Goal: Obtain resource: Obtain resource

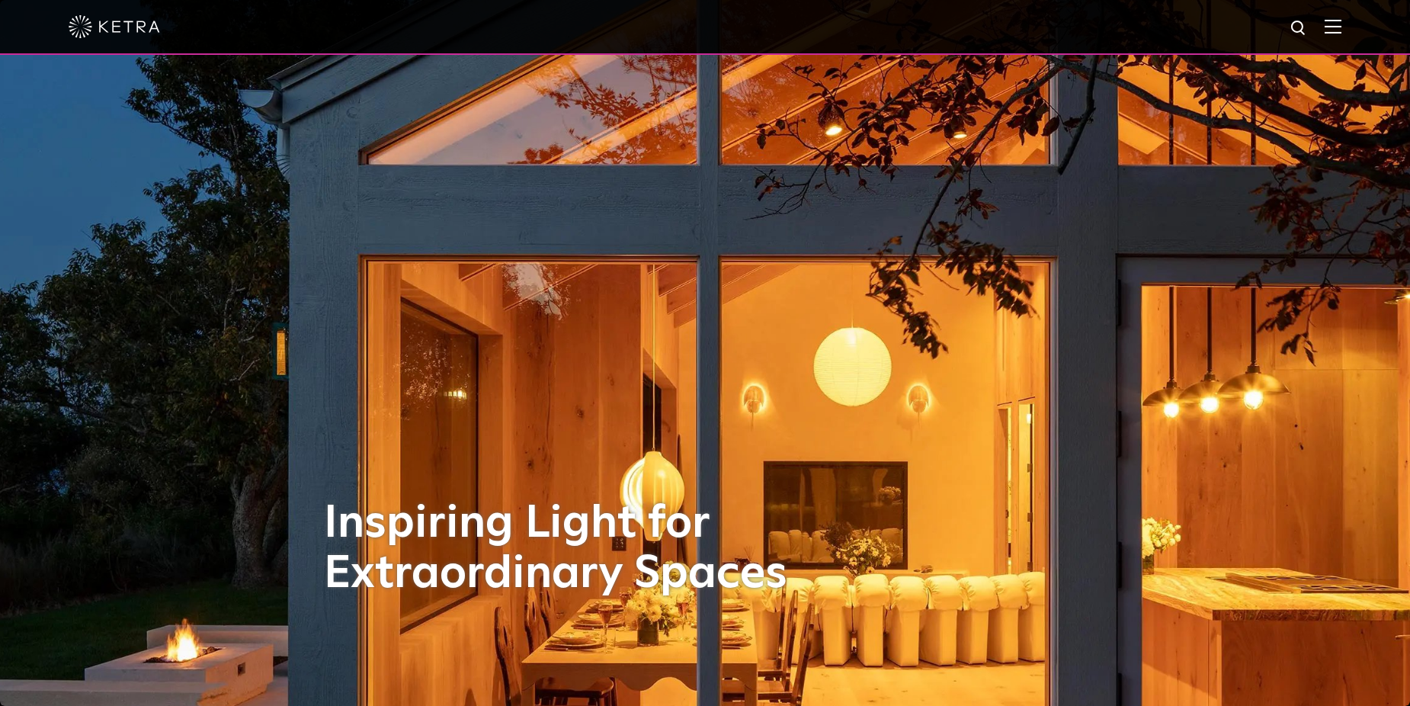
click at [1354, 25] on div at bounding box center [705, 27] width 1410 height 55
click at [1339, 19] on div at bounding box center [705, 26] width 1273 height 53
click at [1342, 26] on img at bounding box center [1333, 26] width 17 height 14
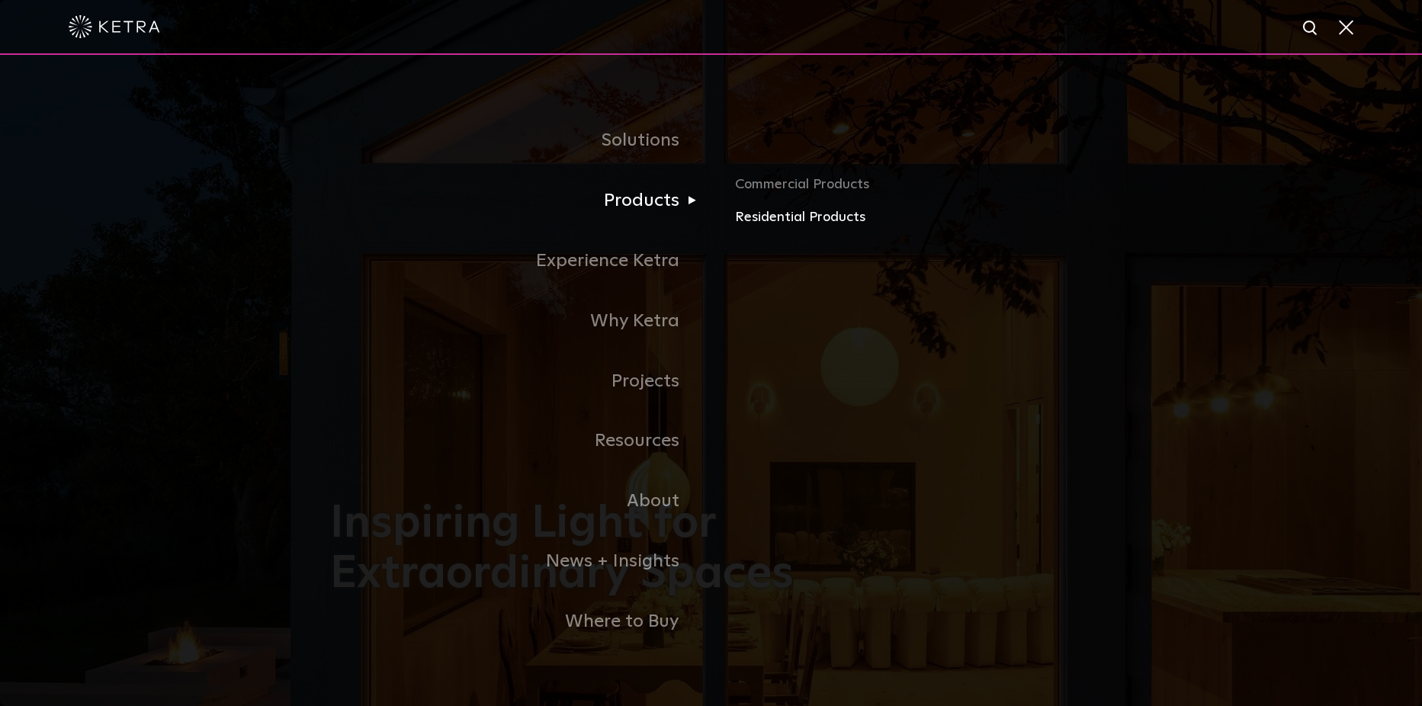
click at [842, 213] on link "Residential Products" at bounding box center [913, 218] width 357 height 22
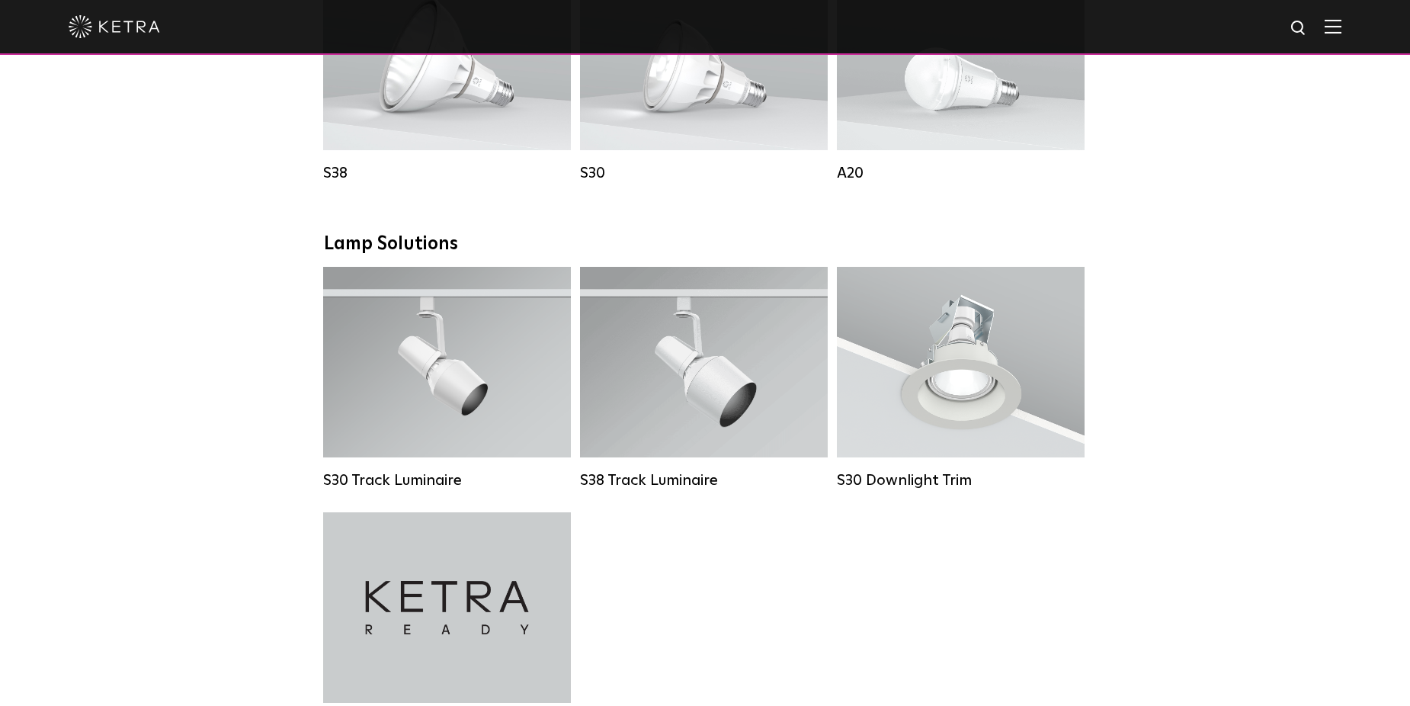
scroll to position [1067, 0]
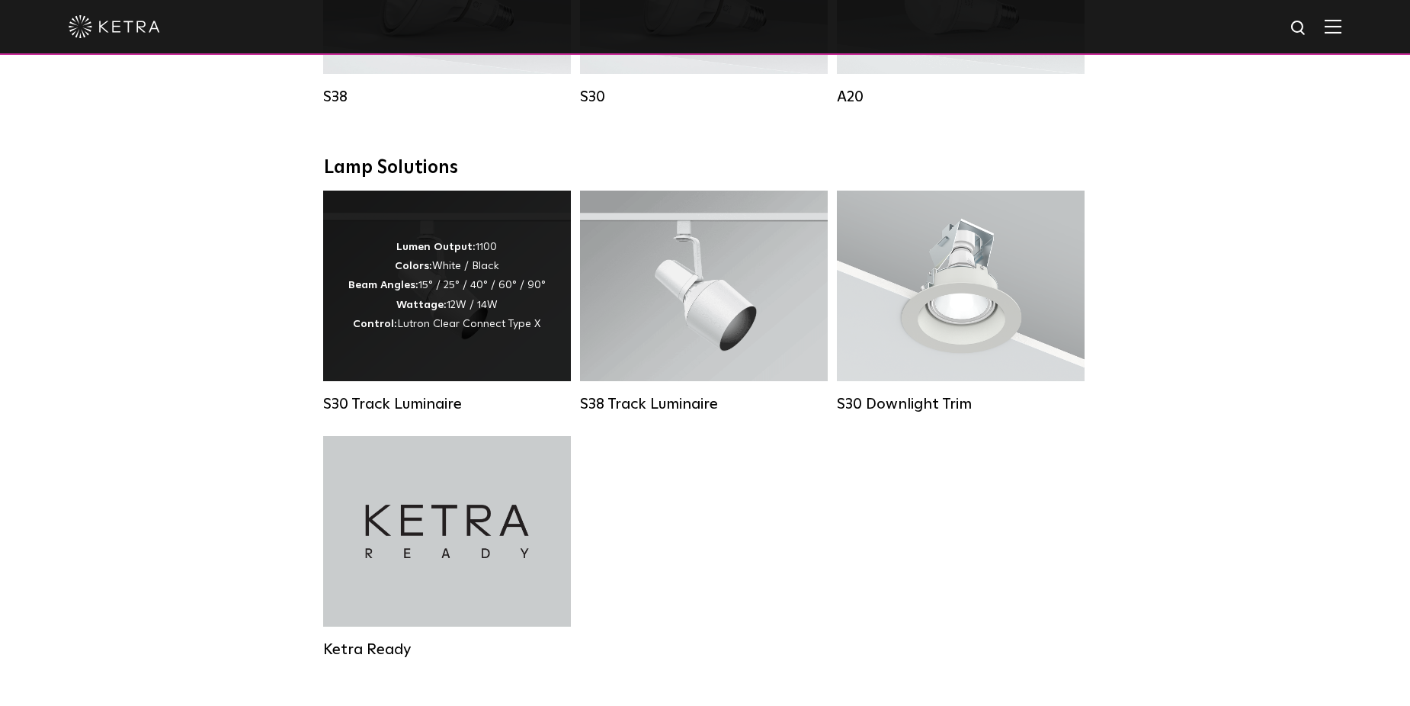
click at [496, 313] on div "Lumen Output: 1100 Colors: White / Black Beam Angles: 15° / 25° / 40° / 60° / 9…" at bounding box center [446, 286] width 197 height 96
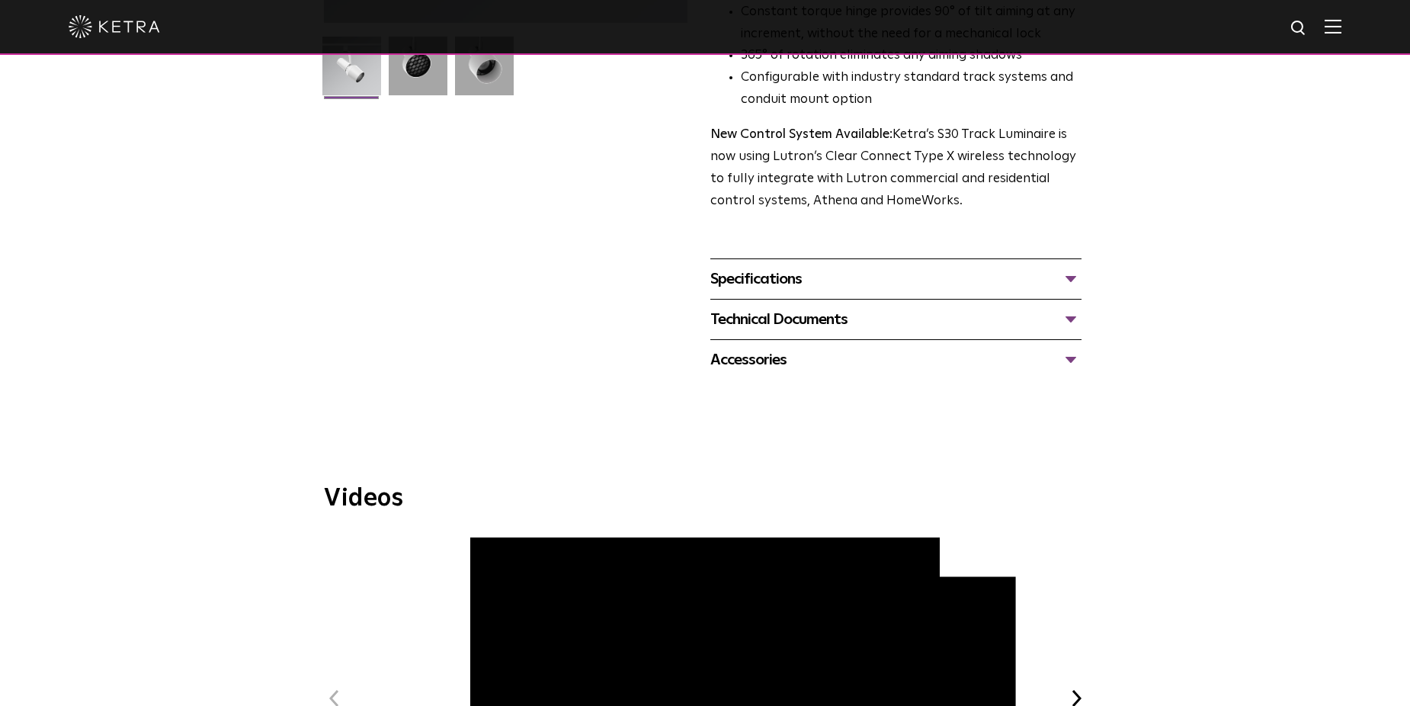
scroll to position [457, 0]
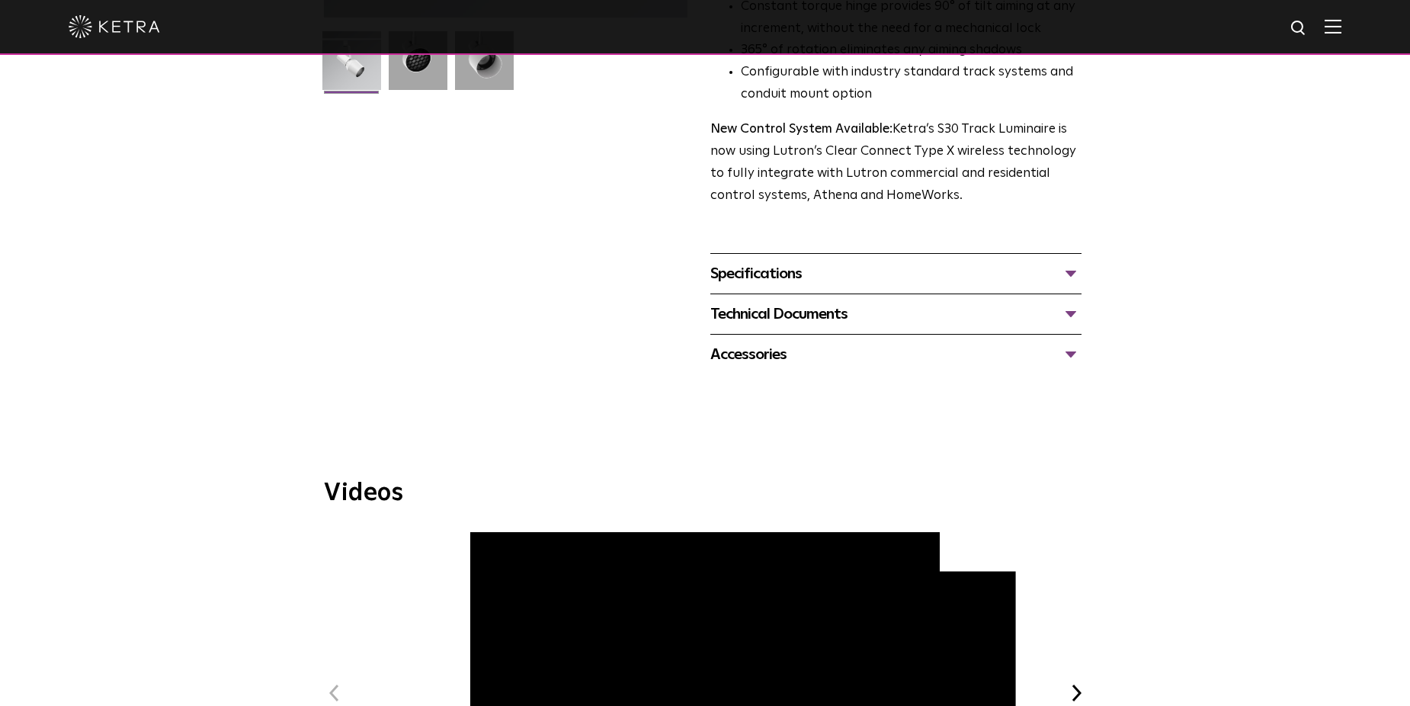
click at [787, 261] on div "Specifications" at bounding box center [895, 273] width 371 height 24
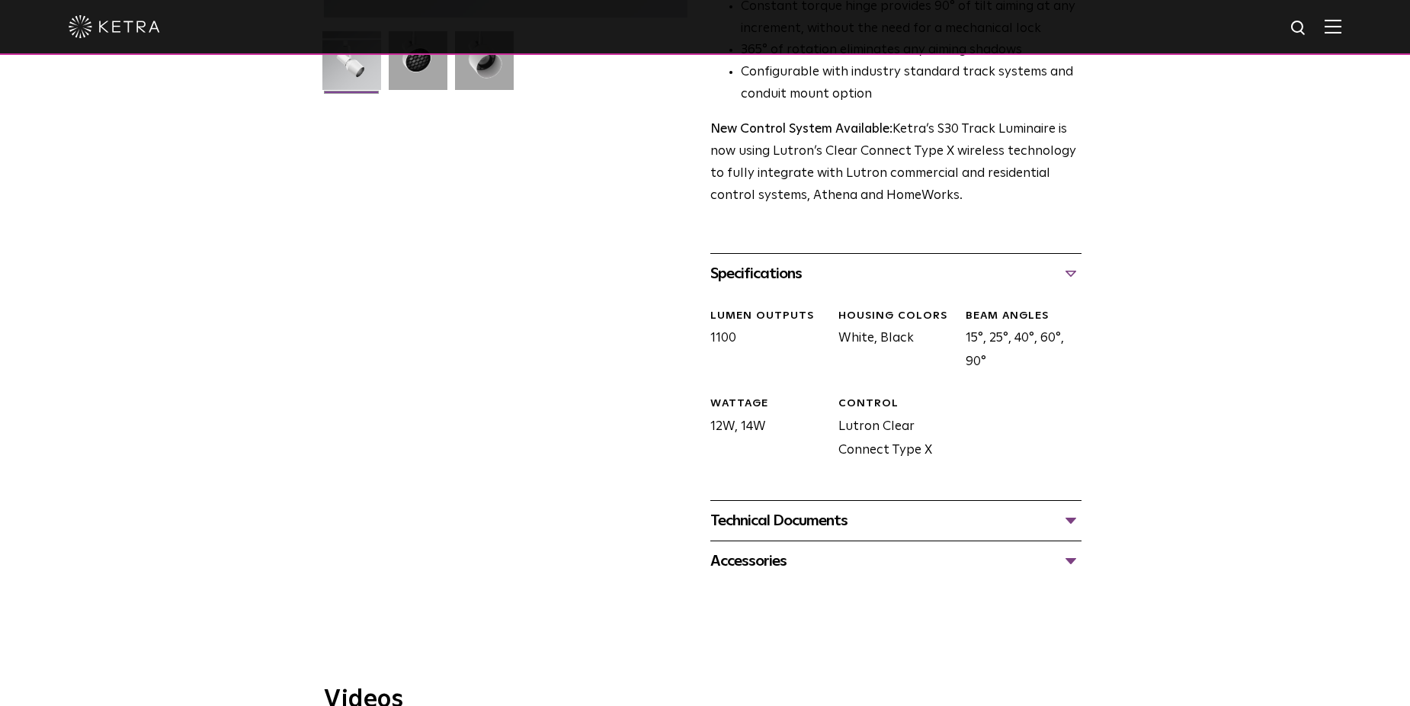
click at [790, 508] on div "Technical Documents" at bounding box center [895, 520] width 371 height 24
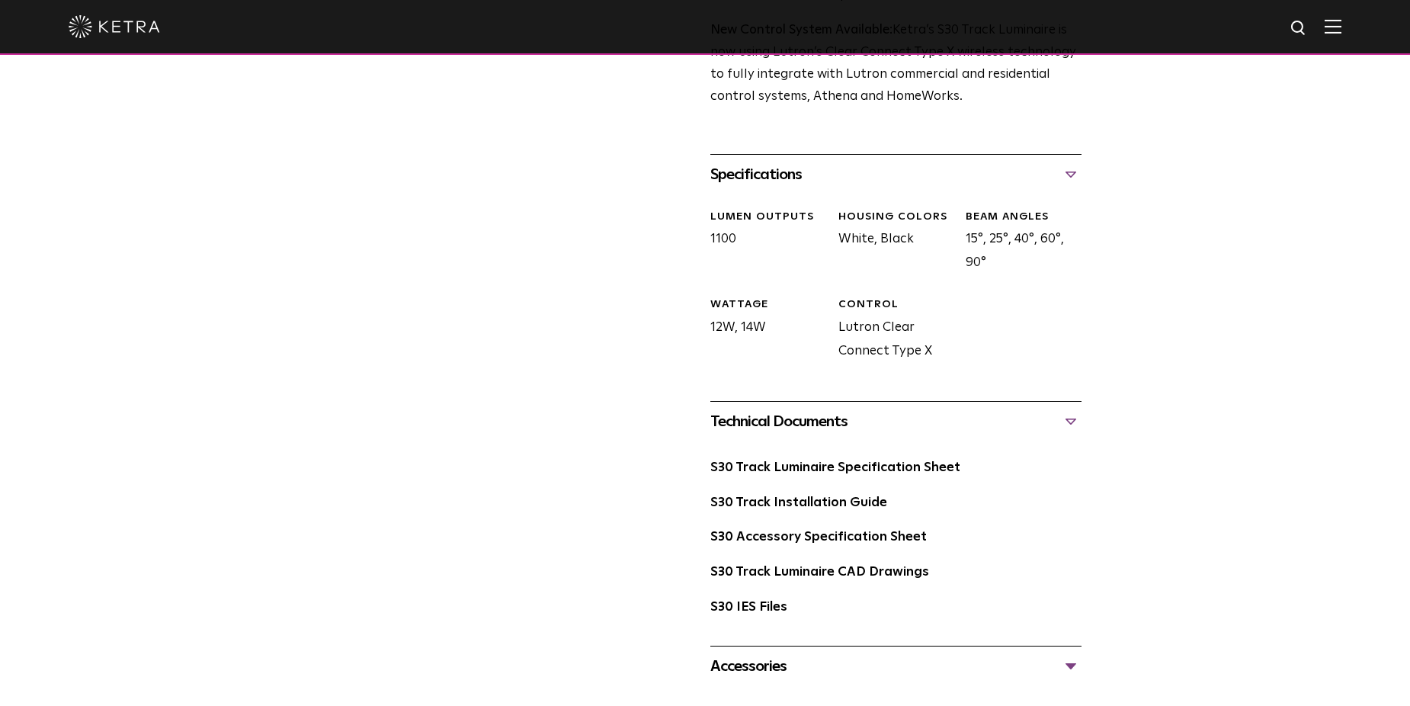
scroll to position [610, 0]
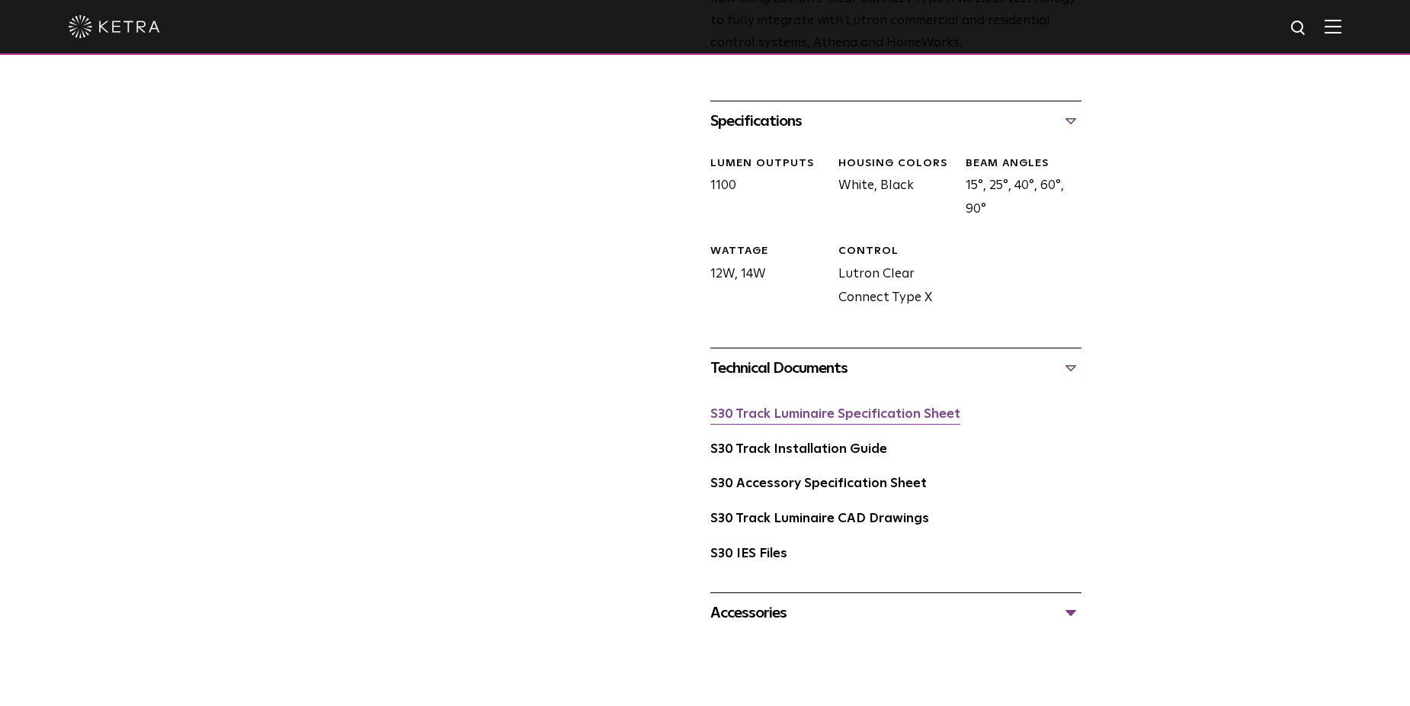
click at [902, 408] on link "S30 Track Luminaire Specification Sheet" at bounding box center [835, 414] width 250 height 13
click at [808, 477] on link "S30 Accessory Specification Sheet" at bounding box center [818, 483] width 216 height 13
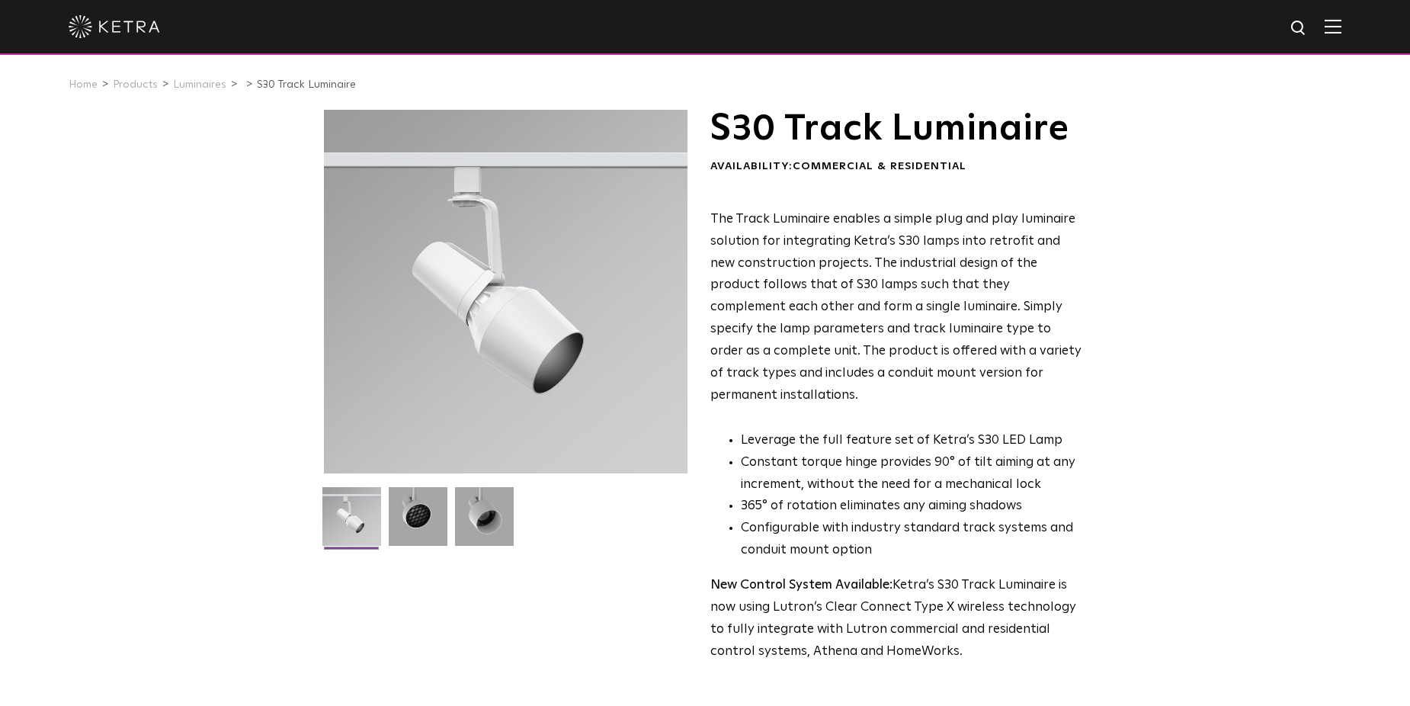
scroll to position [0, 0]
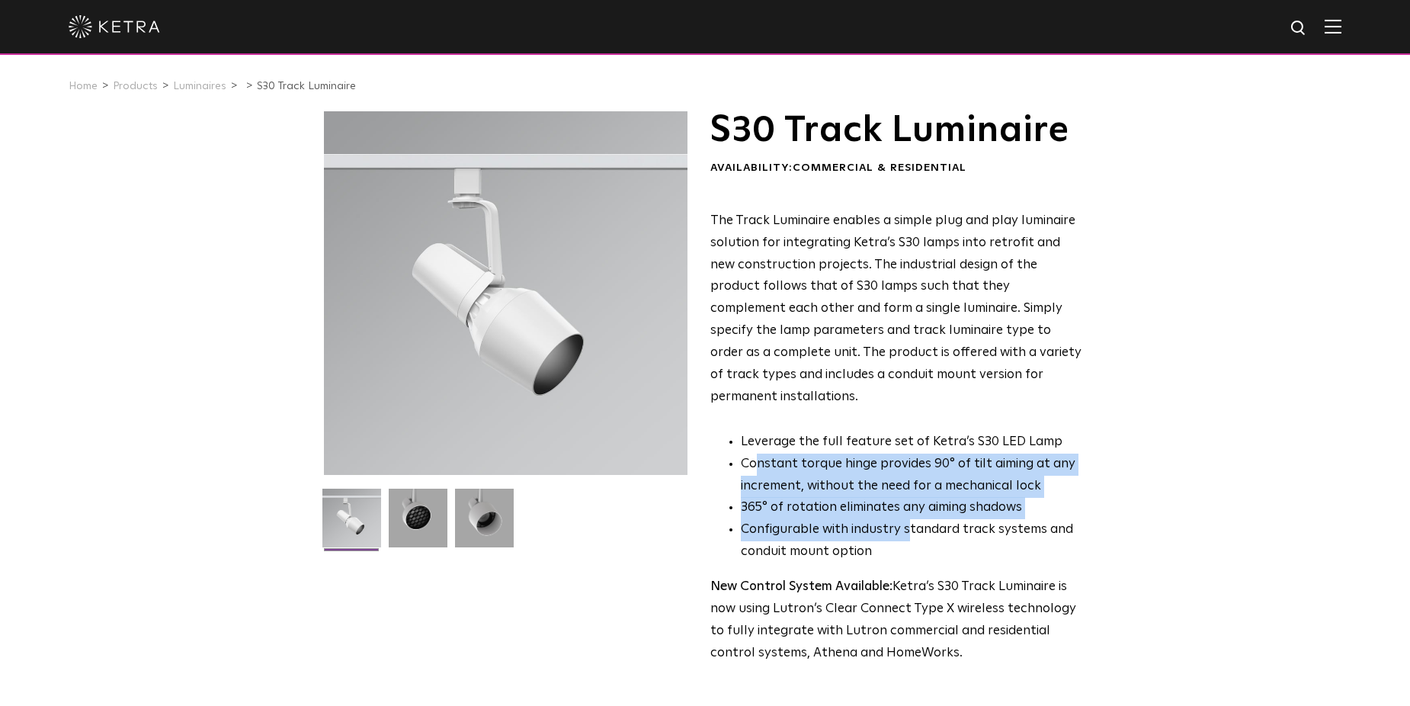
drag, startPoint x: 759, startPoint y: 450, endPoint x: 907, endPoint y: 518, distance: 163.0
click at [907, 518] on ul "Leverage the full feature set of Ketra’s S30 LED Lamp Constant torque hinge pro…" at bounding box center [895, 497] width 371 height 132
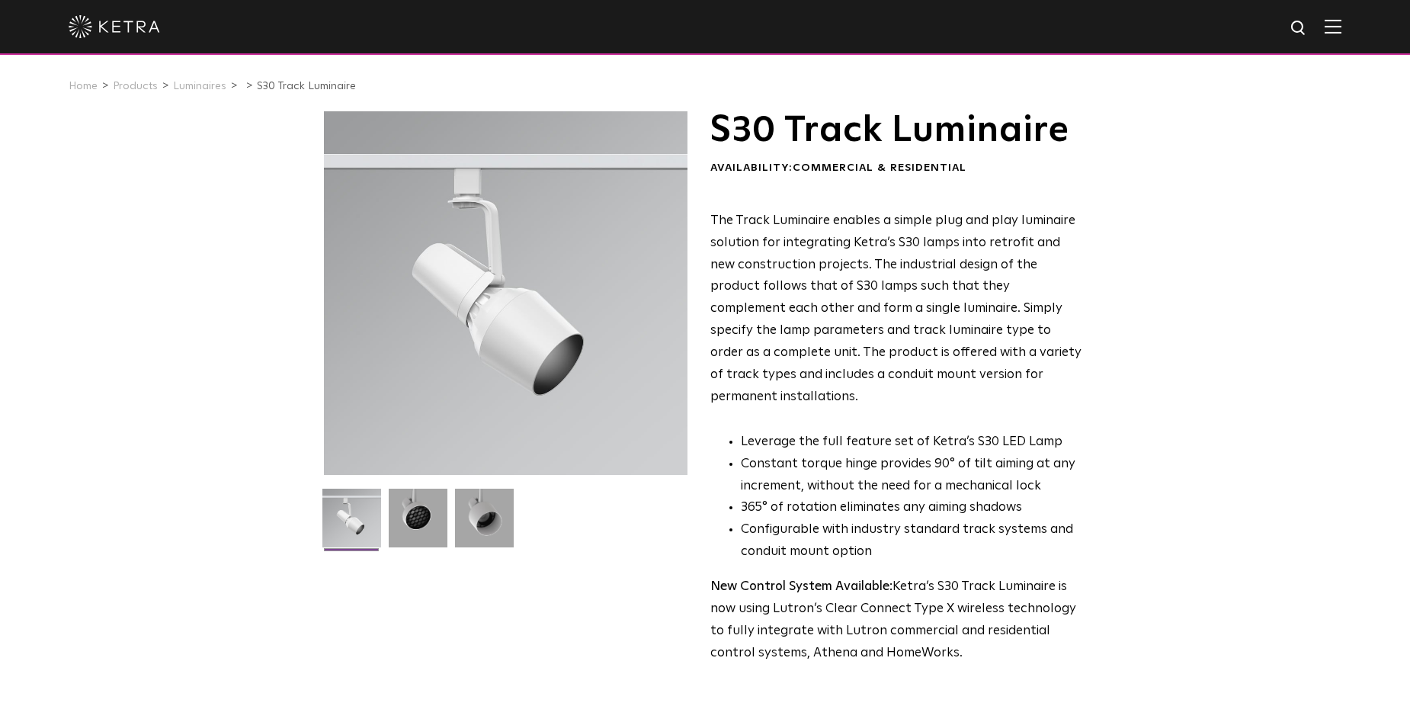
drag, startPoint x: 907, startPoint y: 518, endPoint x: 901, endPoint y: 534, distance: 17.1
click at [901, 534] on li "Configurable with industry standard track systems and conduit mount option" at bounding box center [911, 541] width 341 height 44
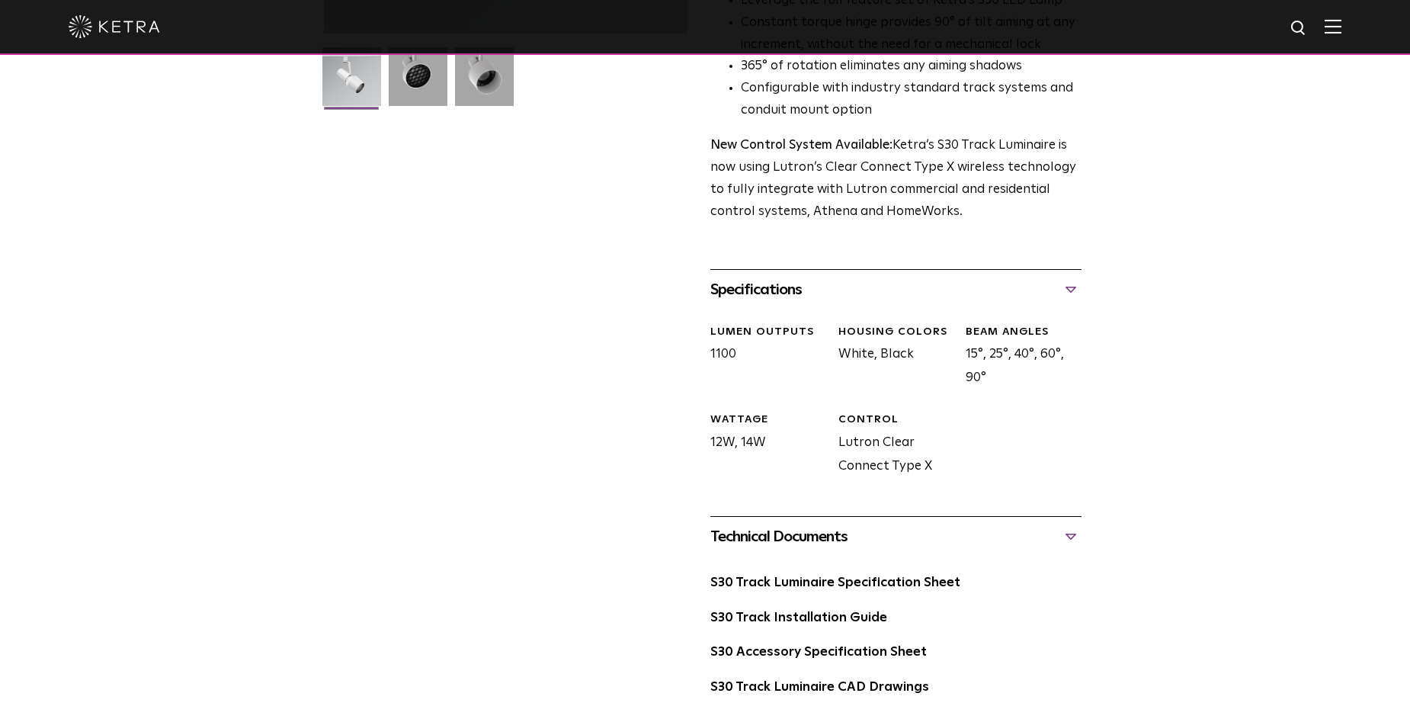
scroll to position [534, 0]
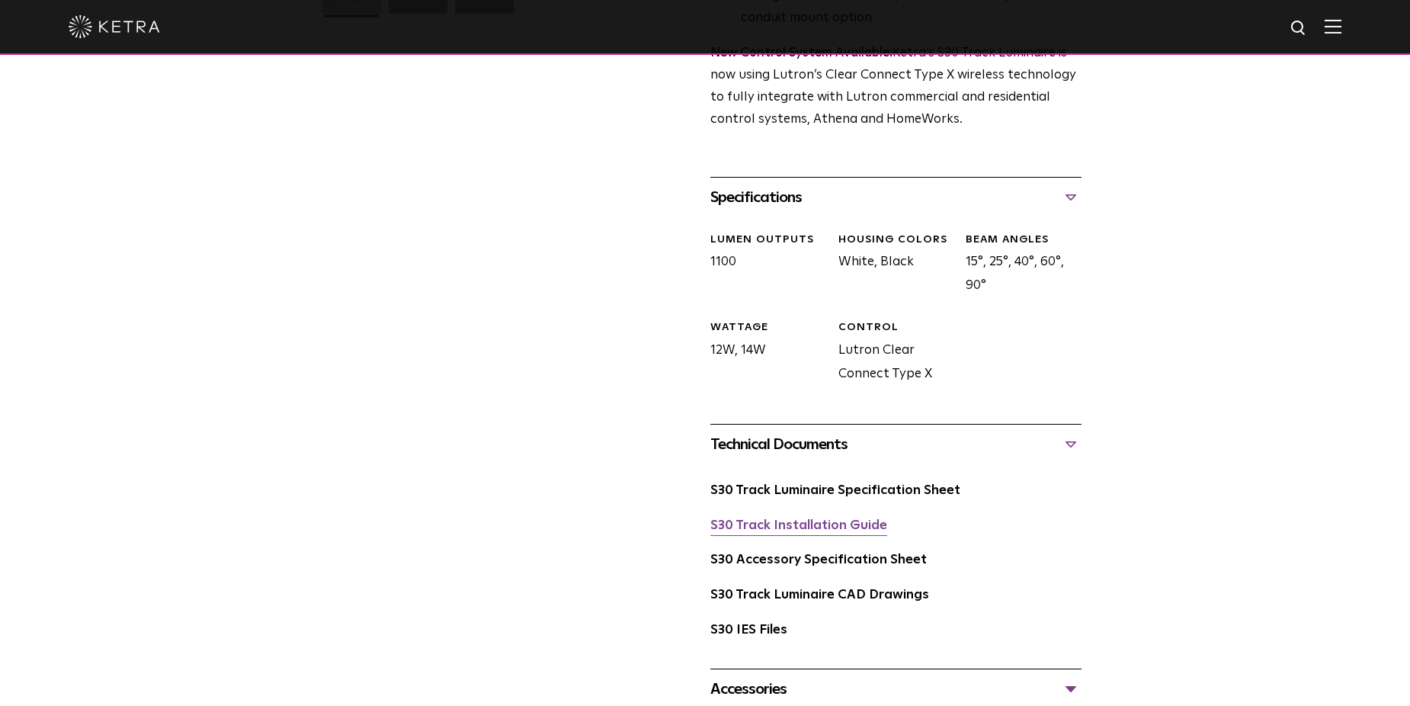
click at [781, 519] on link "S30 Track Installation Guide" at bounding box center [798, 525] width 177 height 13
